Goal: Find specific page/section: Find specific page/section

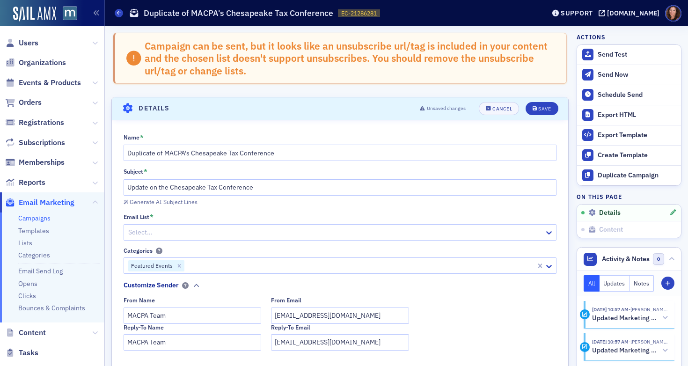
scroll to position [73, 0]
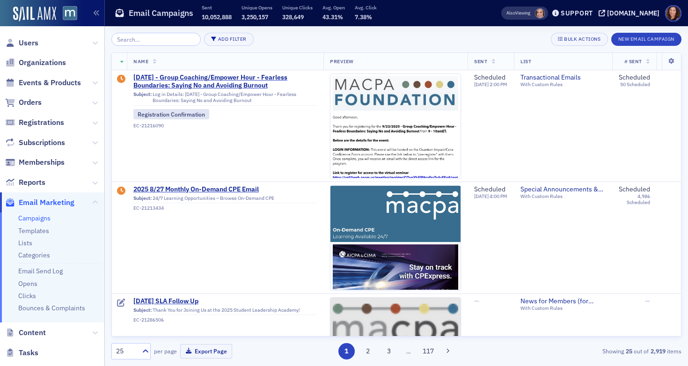
scroll to position [293, 0]
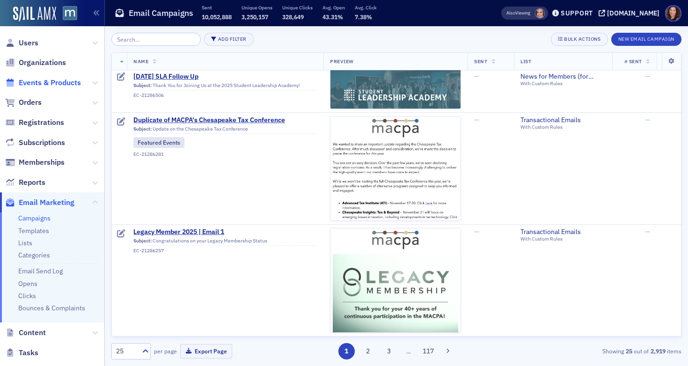
click at [43, 83] on span "Events & Products" at bounding box center [50, 83] width 62 height 10
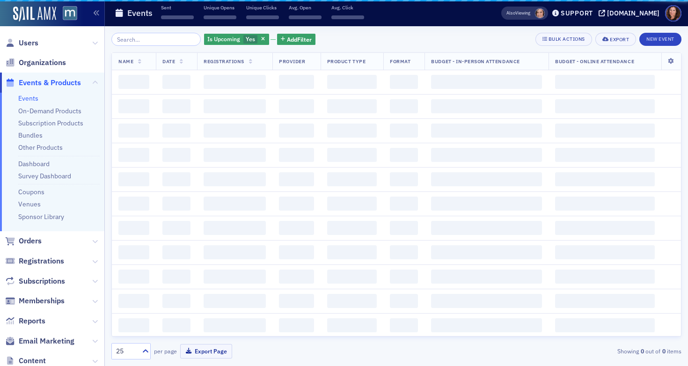
click at [163, 38] on input "search" at bounding box center [155, 39] width 89 height 13
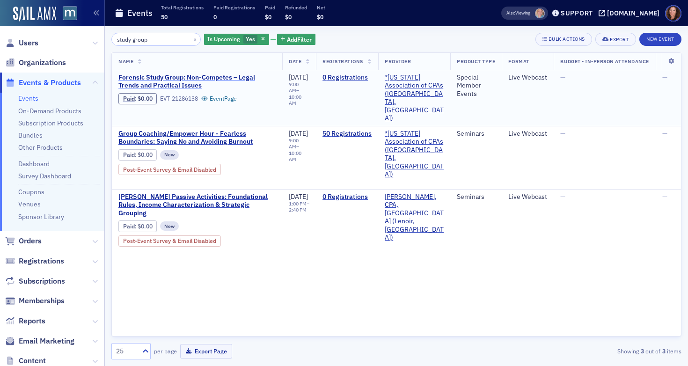
type input "study group"
click at [199, 82] on span "Forensic Study Group: Non-Competes – Legal Trends and Practical Issues" at bounding box center [196, 81] width 157 height 16
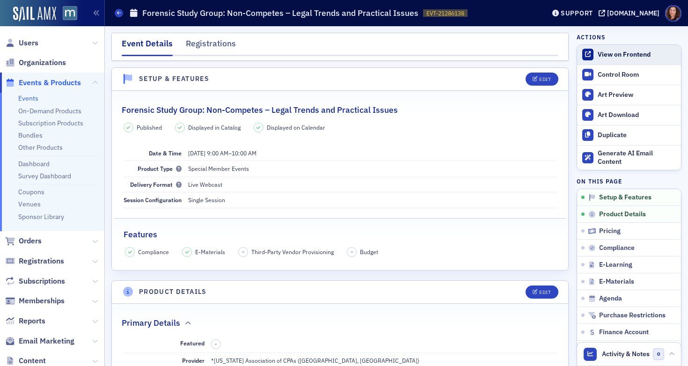
click at [609, 55] on div "View on Frontend" at bounding box center [637, 55] width 79 height 8
